Goal: Task Accomplishment & Management: Manage account settings

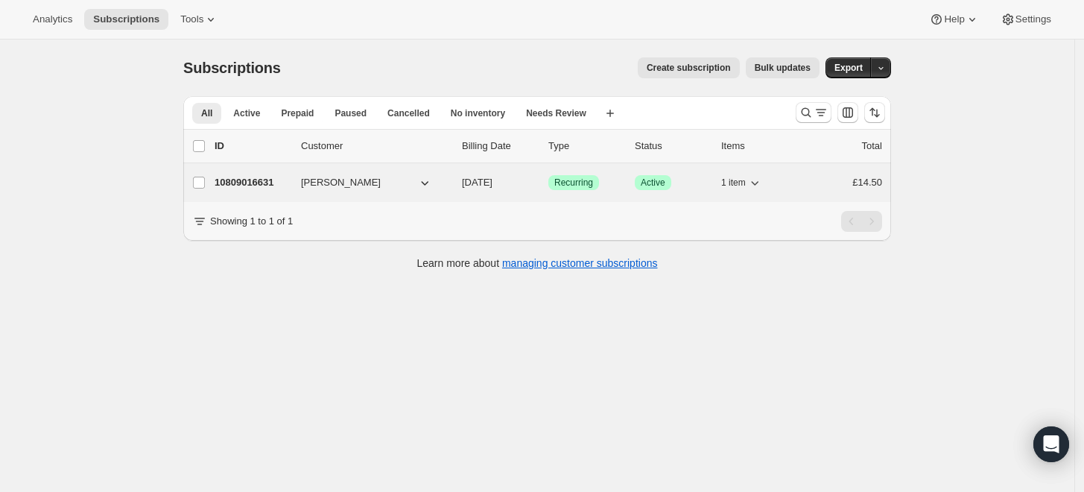
click at [249, 179] on p "10809016631" at bounding box center [252, 182] width 75 height 15
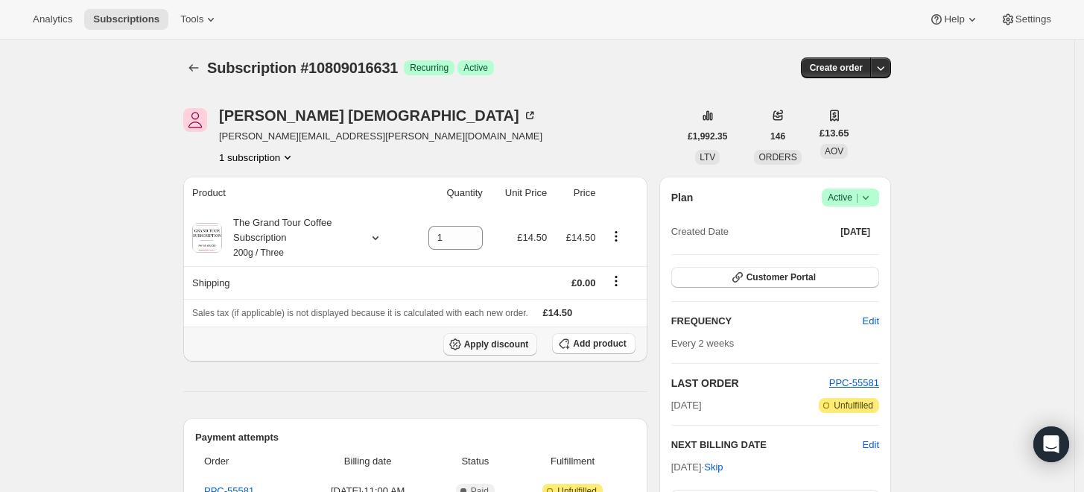
click at [503, 342] on span "Apply discount" at bounding box center [496, 344] width 65 height 12
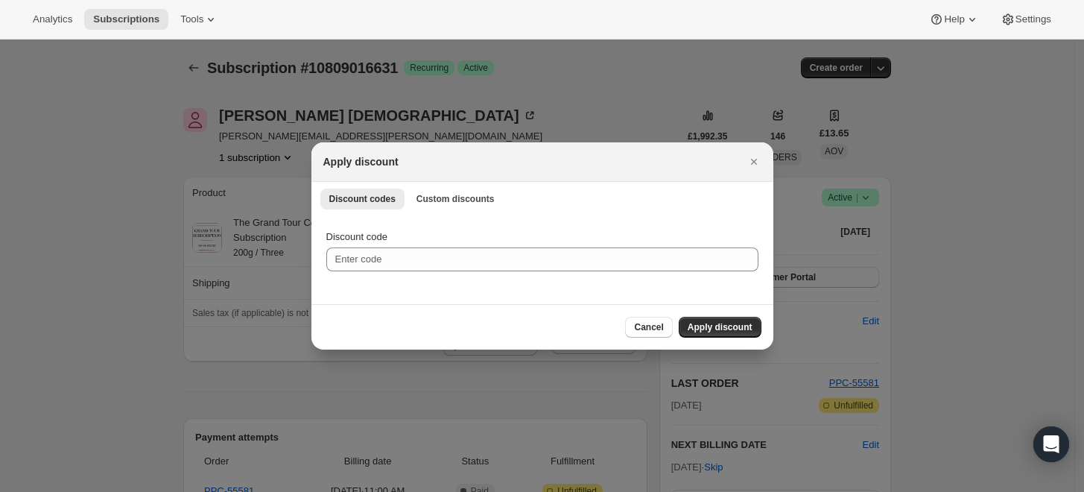
click at [435, 186] on div "Discount codes Custom discounts More views Discount codes Custom discounts More…" at bounding box center [543, 198] width 462 height 33
click at [435, 195] on span "Custom discounts" at bounding box center [456, 199] width 78 height 12
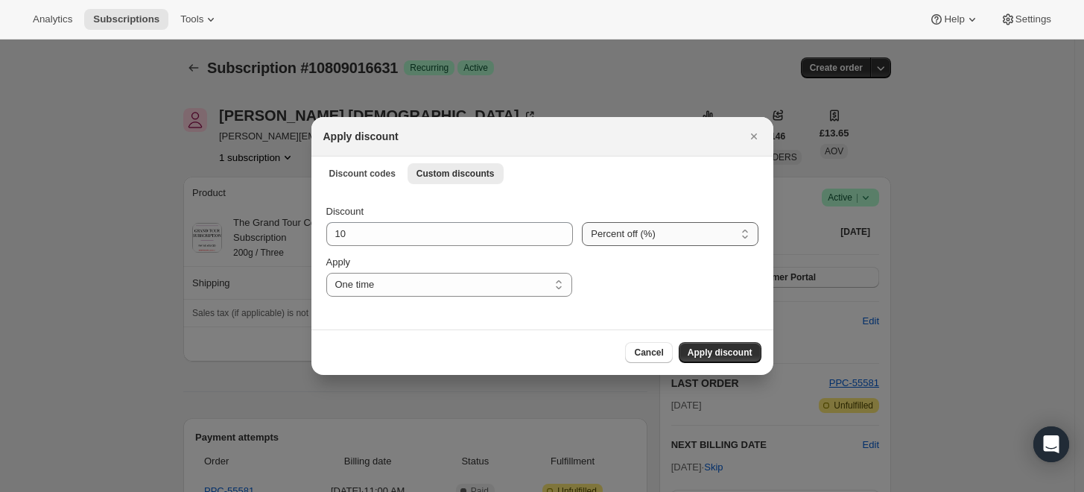
click at [642, 237] on select "Percent off (%) Amount off (£)" at bounding box center [670, 234] width 176 height 24
select select "fixed"
click at [582, 222] on select "Percent off (%) Amount off (£)" at bounding box center [670, 234] width 176 height 24
click at [467, 284] on select "One time Specify instances... Indefinitely" at bounding box center [449, 285] width 246 height 24
select select "specific"
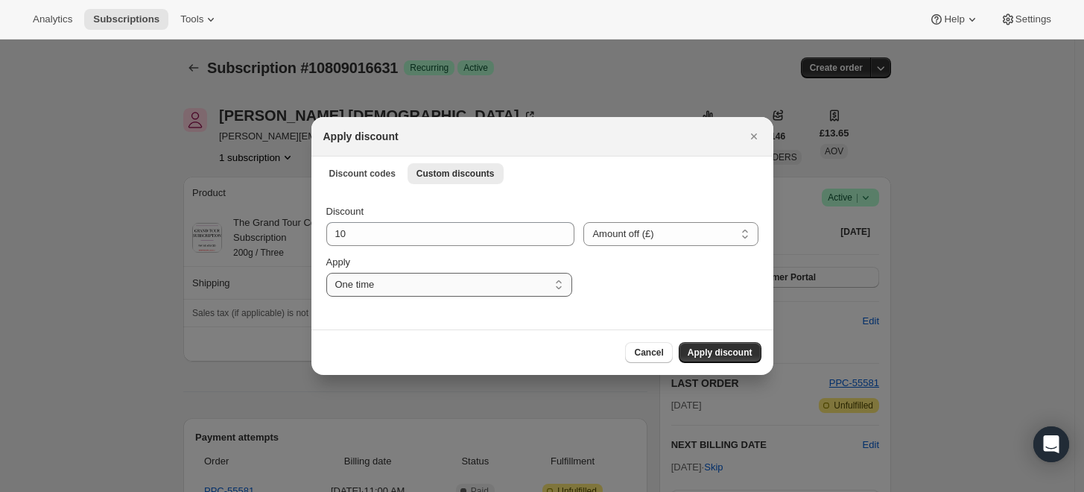
click at [326, 273] on select "One time Specify instances... Indefinitely" at bounding box center [449, 285] width 246 height 24
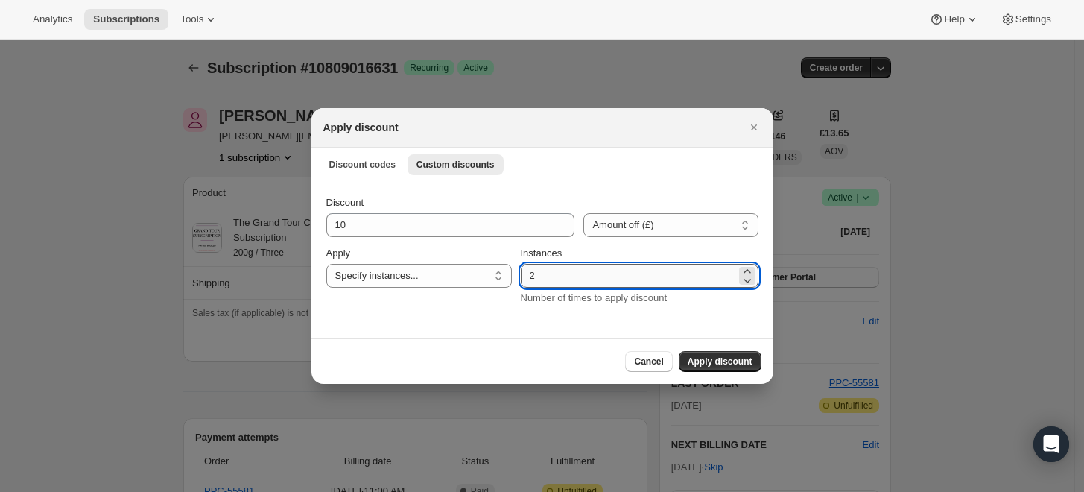
click at [546, 275] on input "2" at bounding box center [628, 276] width 215 height 24
drag, startPoint x: 534, startPoint y: 276, endPoint x: 551, endPoint y: 277, distance: 17.2
click at [551, 277] on input "2" at bounding box center [628, 276] width 215 height 24
type input "7"
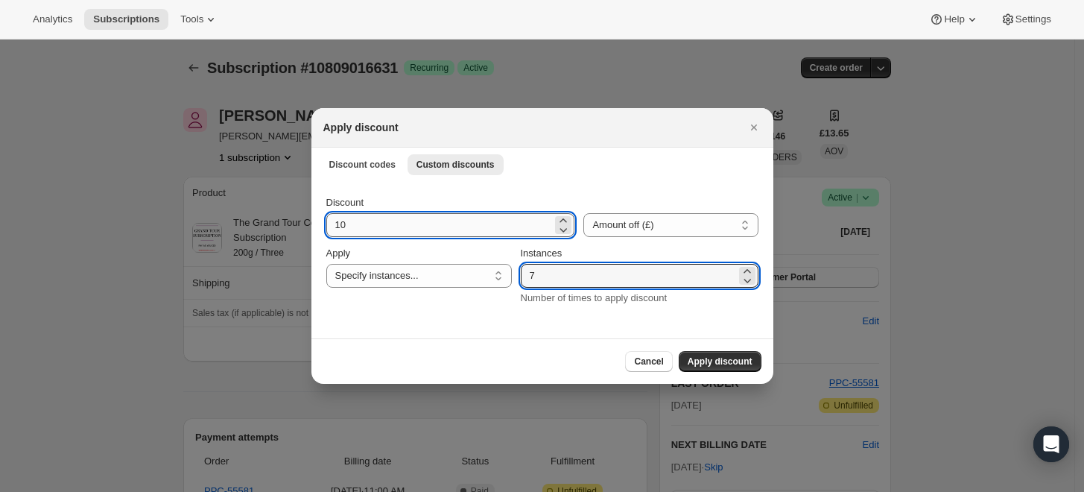
click at [364, 214] on input "10" at bounding box center [439, 225] width 227 height 24
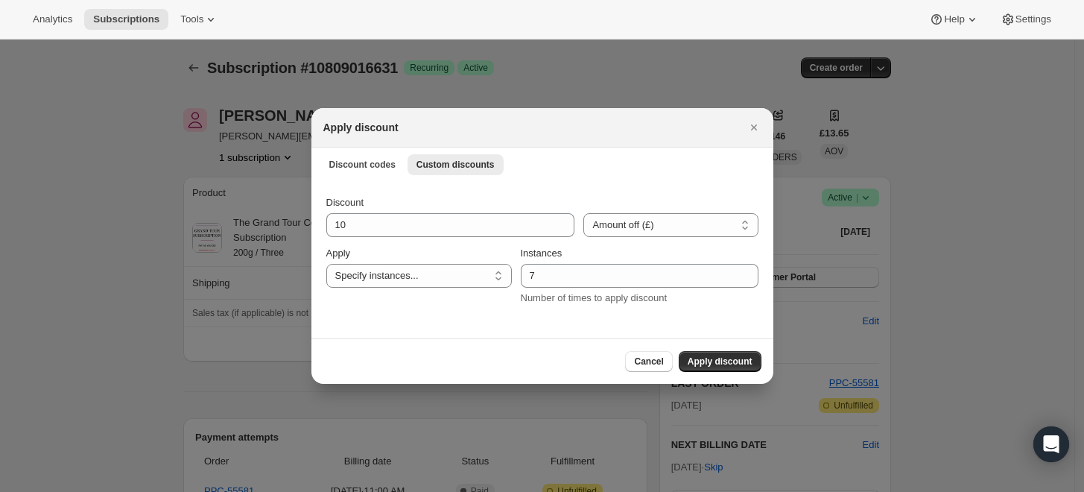
click at [471, 312] on div "Discount 10 Percent off (%) Amount off (£) Amount off (£) Apply One time Specif…" at bounding box center [543, 259] width 462 height 158
click at [731, 358] on span "Apply discount" at bounding box center [720, 361] width 65 height 12
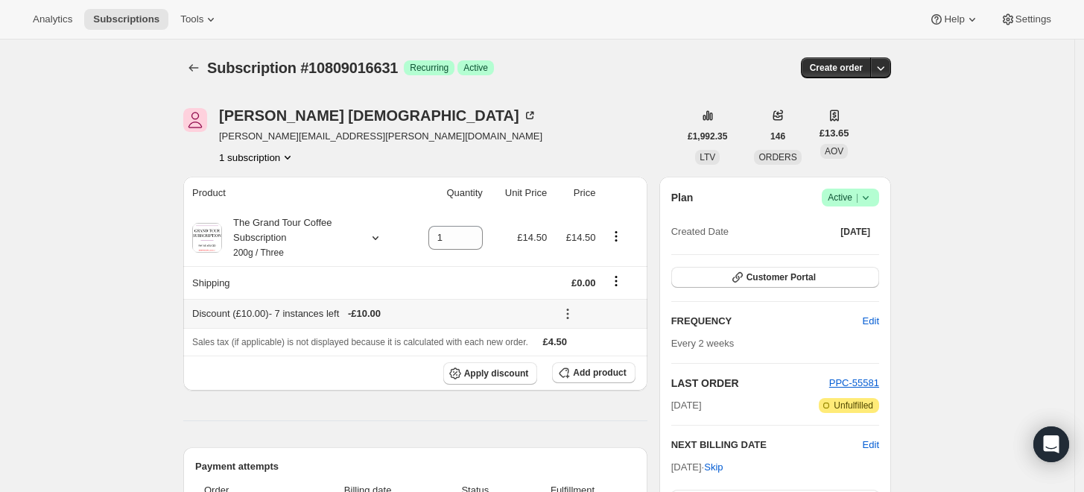
click at [575, 312] on icon at bounding box center [567, 313] width 15 height 15
